Goal: Register for event/course

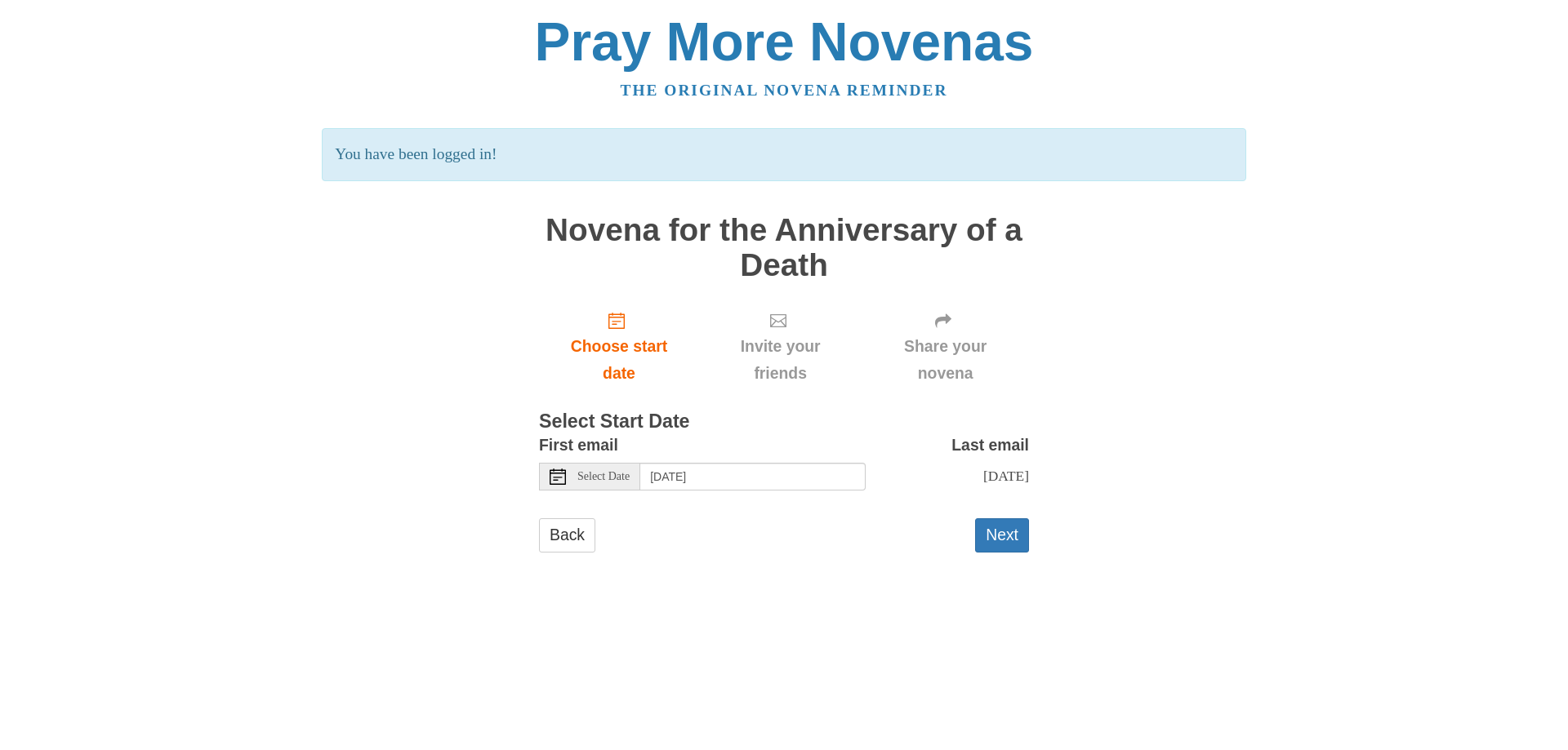
click at [553, 481] on icon at bounding box center [557, 476] width 17 height 17
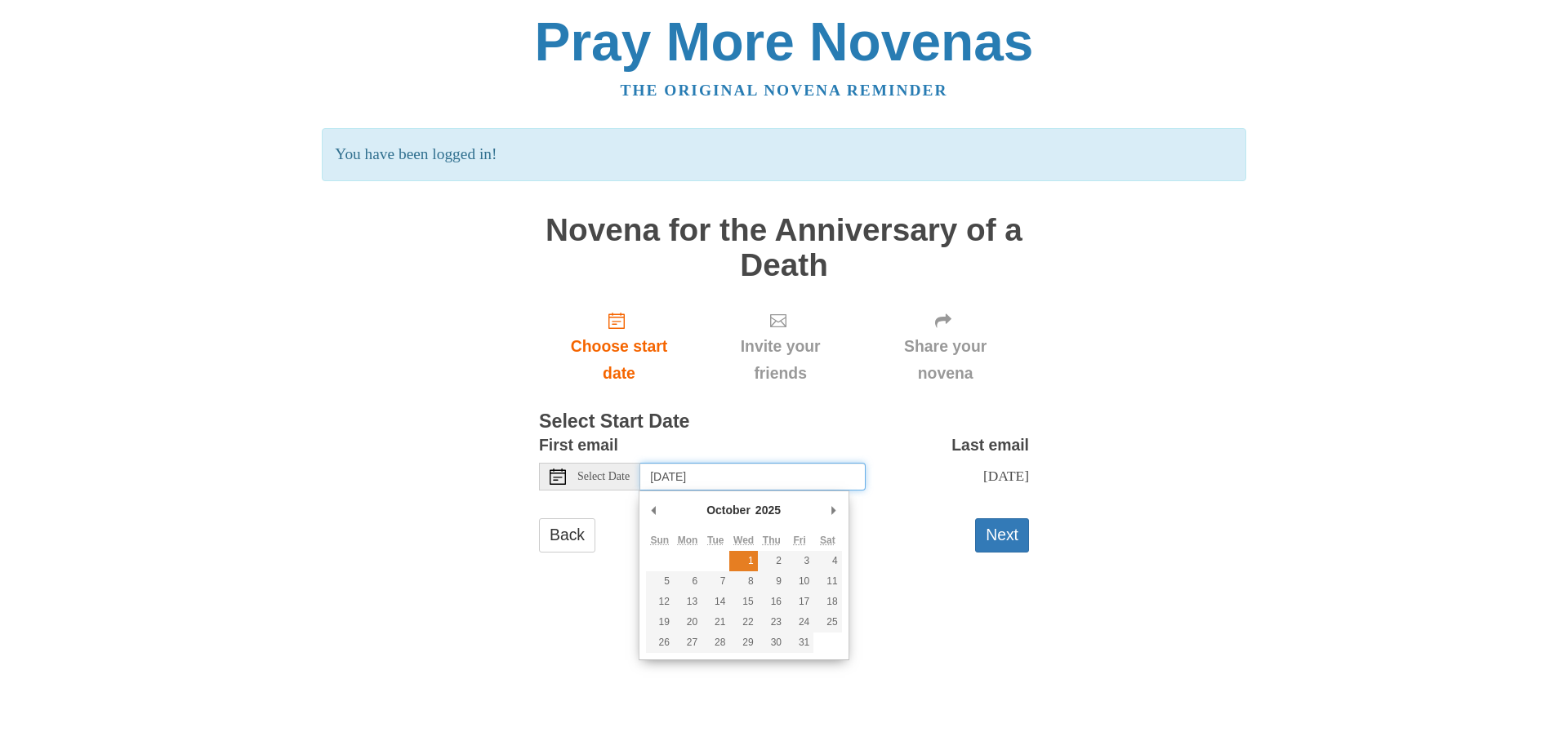
type input "[DATE]"
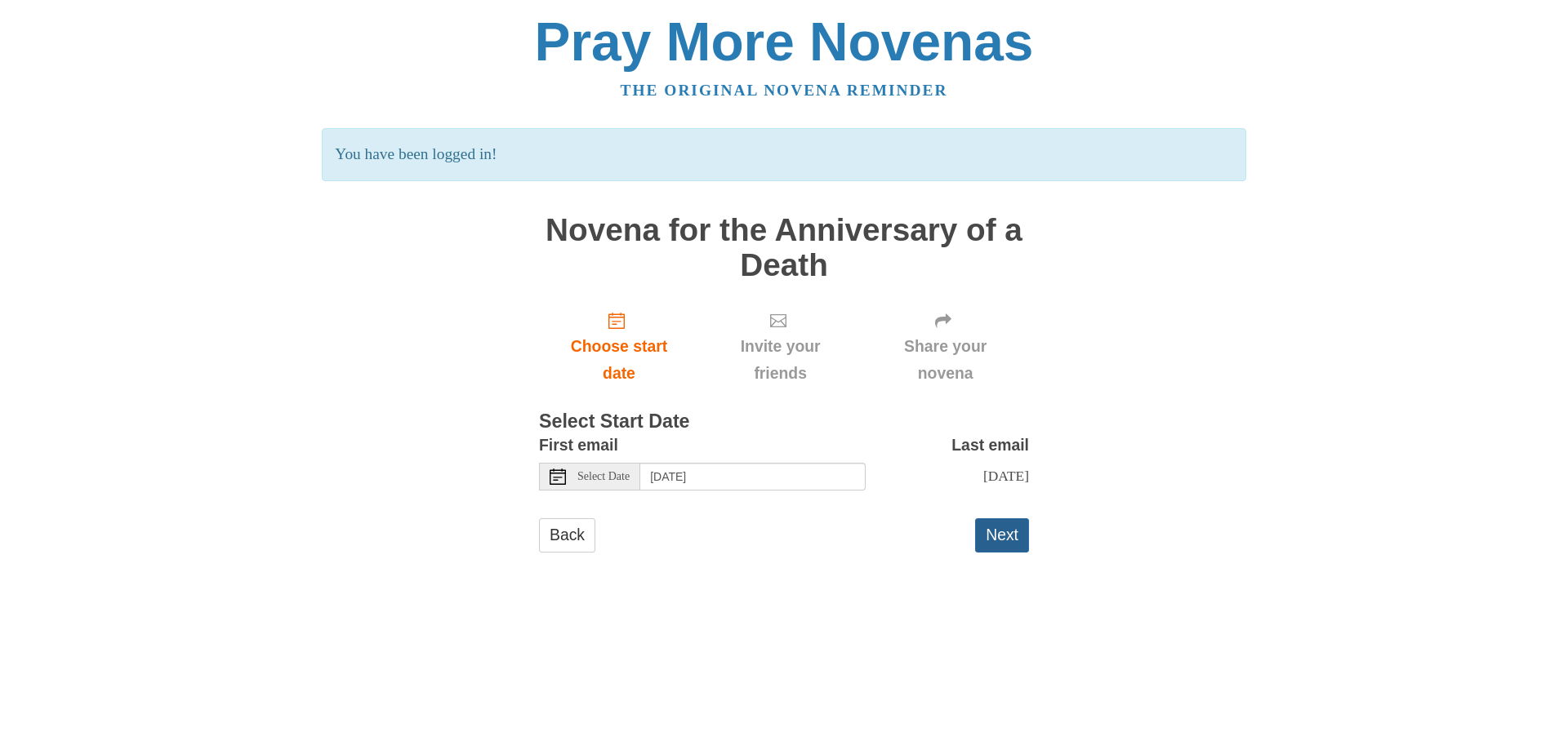
click at [1001, 536] on button "Next" at bounding box center [1002, 535] width 54 height 33
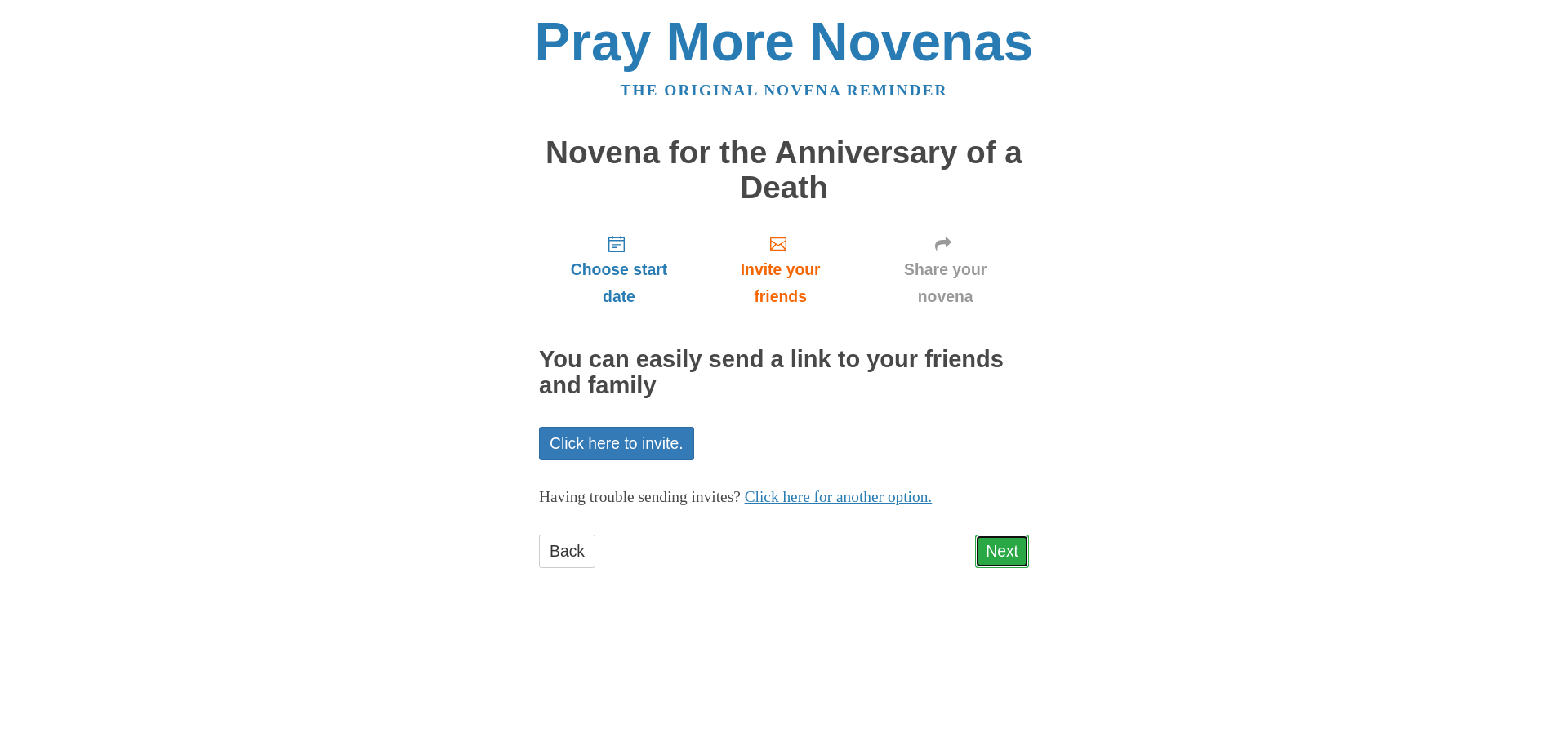
click at [1004, 549] on link "Next" at bounding box center [1002, 551] width 54 height 33
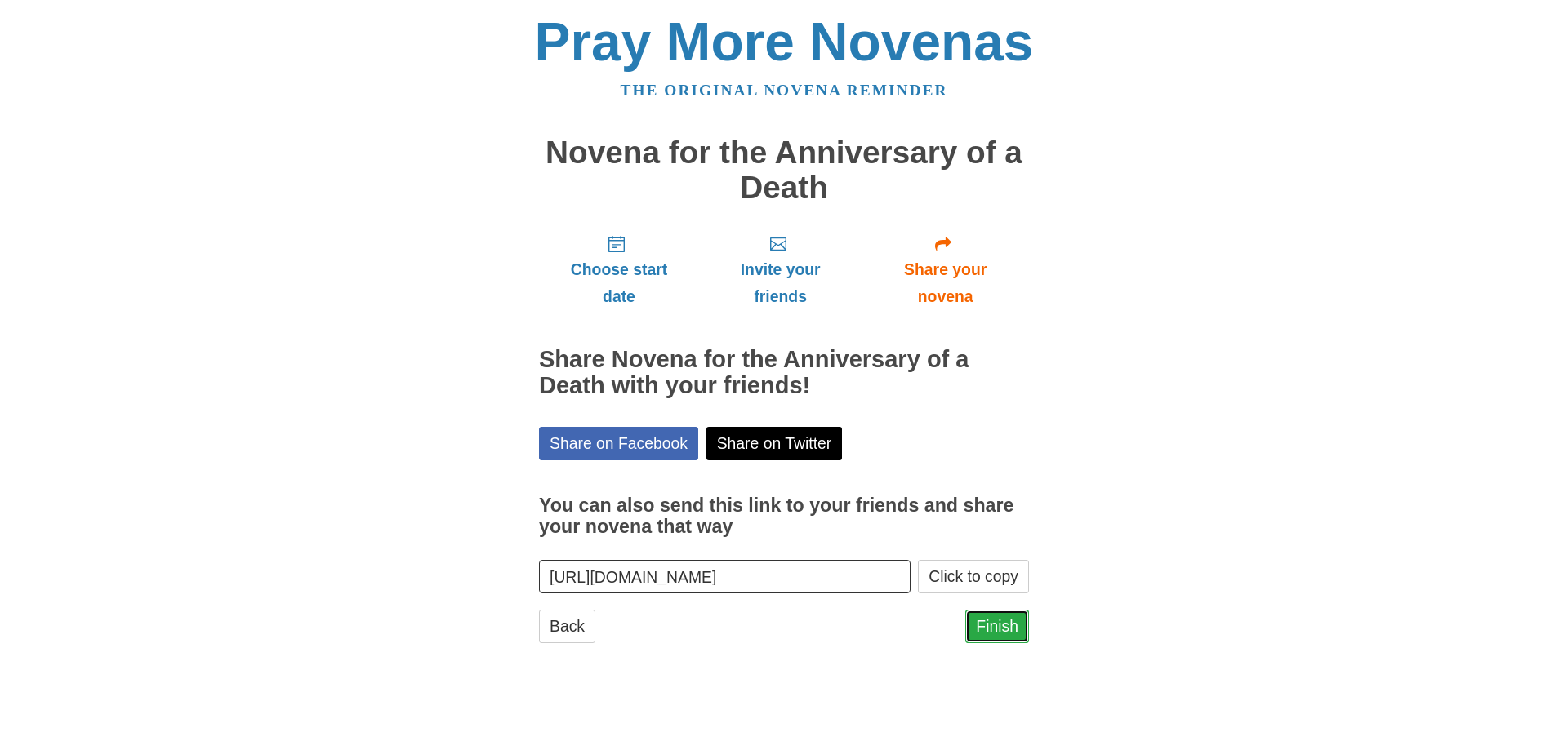
click at [999, 628] on link "Finish" at bounding box center [997, 626] width 63 height 33
